Goal: Task Accomplishment & Management: Use online tool/utility

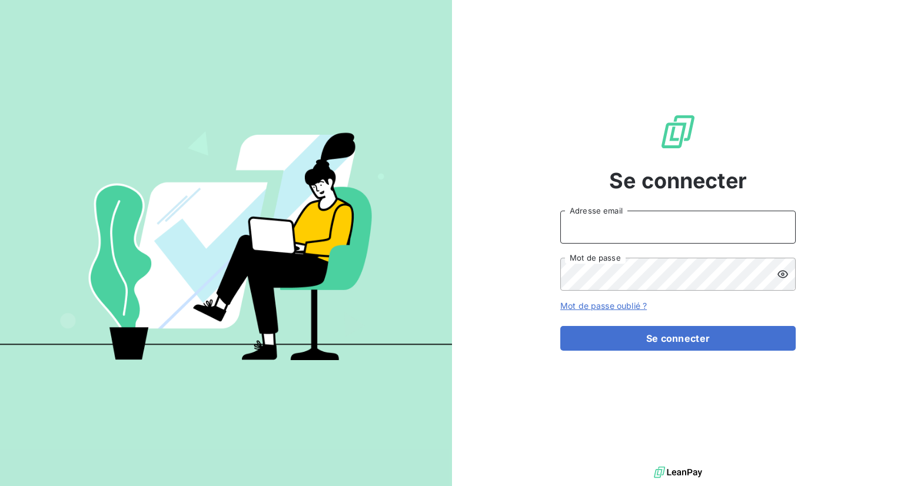
click at [626, 223] on input "Adresse email" at bounding box center [677, 227] width 235 height 33
type input "[PERSON_NAME][EMAIL_ADDRESS][DOMAIN_NAME]"
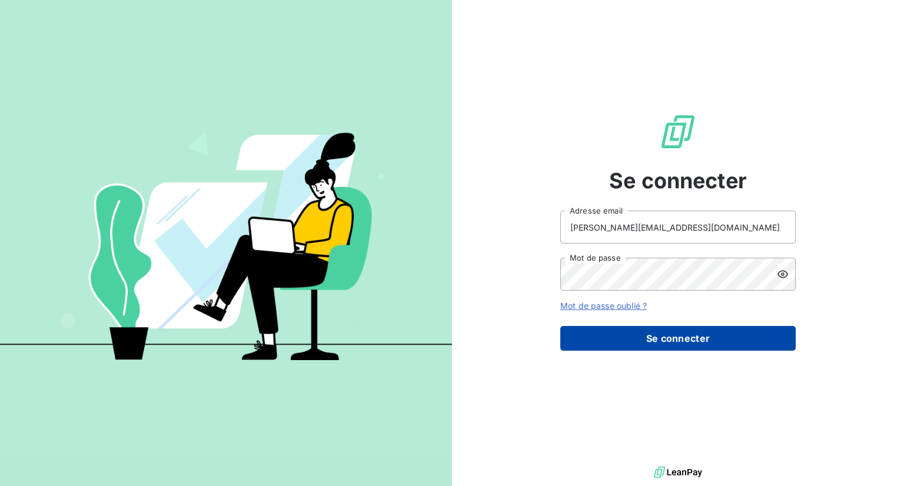
click at [655, 330] on button "Se connecter" at bounding box center [677, 338] width 235 height 25
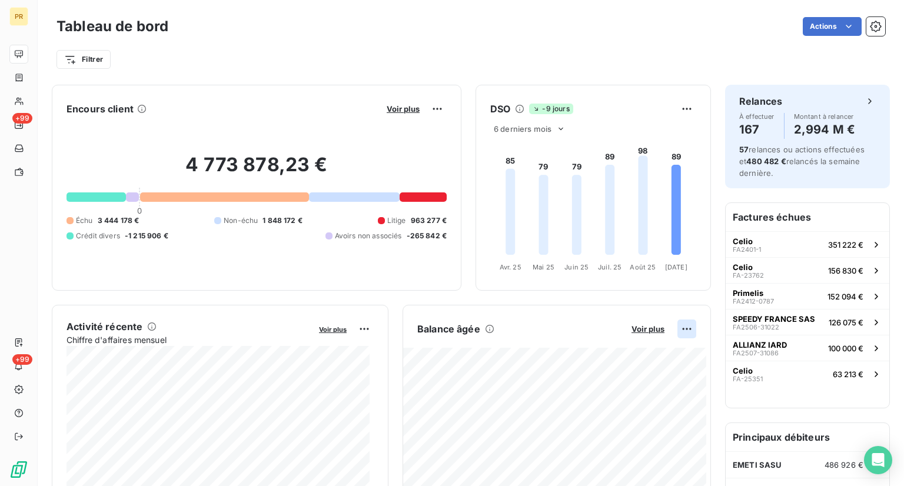
click at [684, 327] on html "PR +99 +99 Tableau de bord Actions Filtrer Encours client Voir plus 4 773 878,2…" at bounding box center [452, 243] width 904 height 486
click at [640, 355] on div "Exporter" at bounding box center [650, 354] width 66 height 19
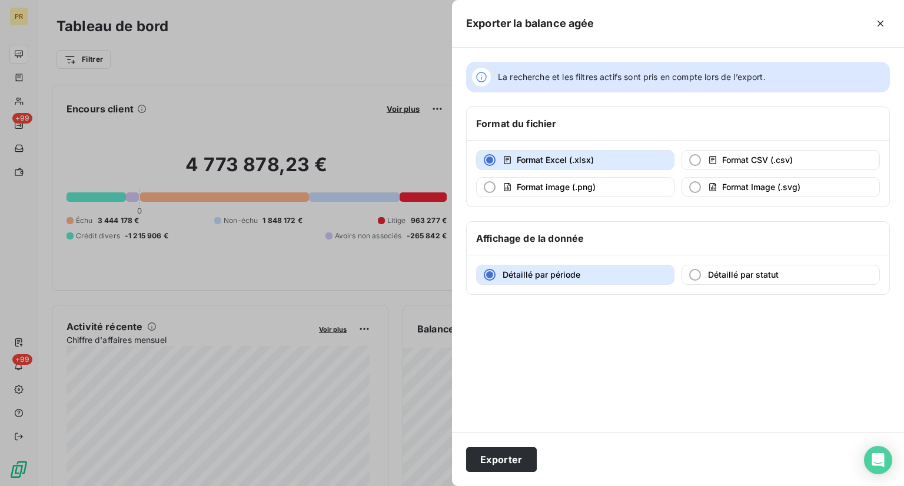
click at [366, 34] on div at bounding box center [452, 243] width 904 height 486
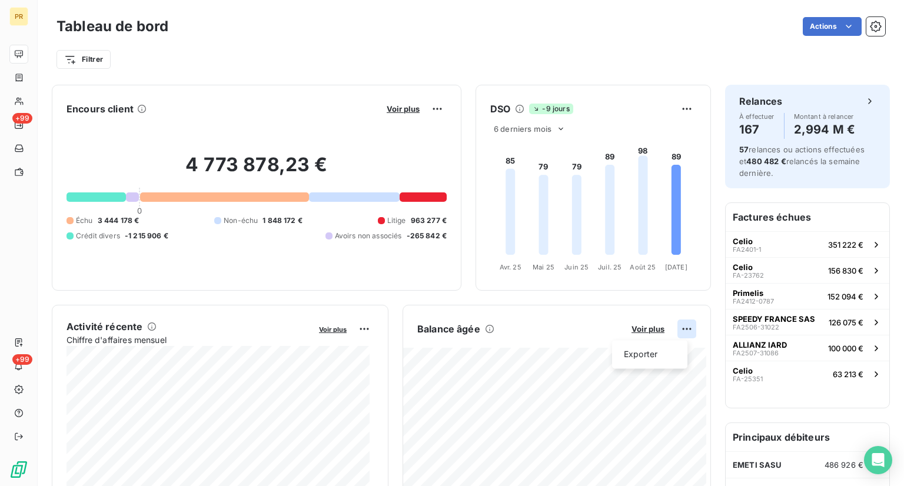
click at [677, 330] on html "PR +99 +99 Tableau de bord Actions Filtrer Encours client Voir plus 4 773 878,2…" at bounding box center [452, 243] width 904 height 486
click at [640, 351] on div "Exporter" at bounding box center [650, 354] width 66 height 19
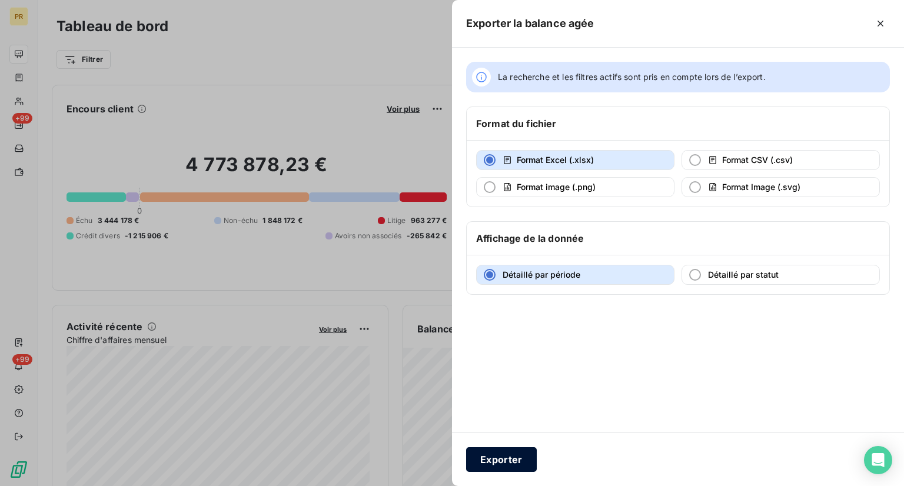
click at [511, 452] on button "Exporter" at bounding box center [501, 459] width 71 height 25
